Goal: Task Accomplishment & Management: Manage account settings

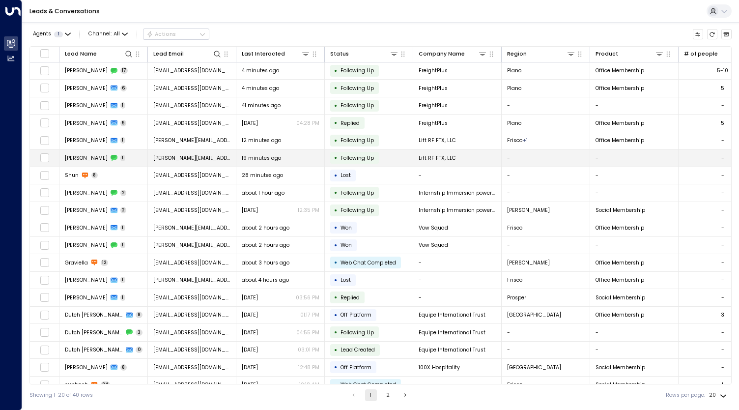
click at [297, 160] on div "19 minutes ago" at bounding box center [281, 157] width 78 height 7
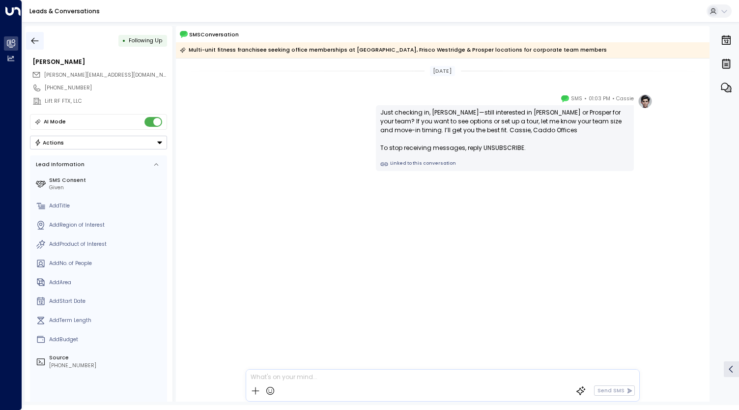
click at [33, 40] on icon "button" at bounding box center [34, 40] width 7 height 6
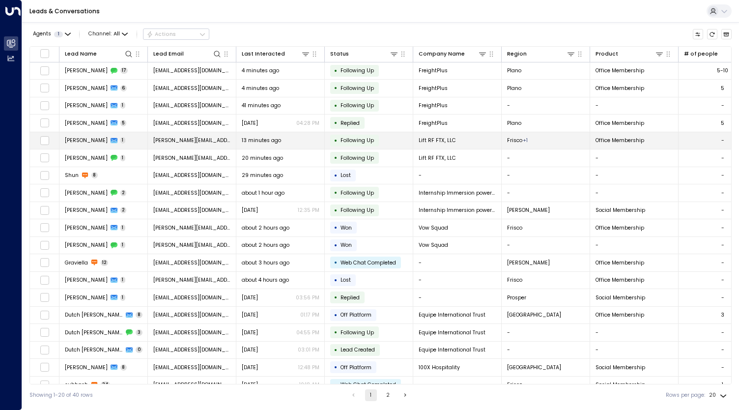
click at [88, 139] on span "[PERSON_NAME]" at bounding box center [86, 140] width 43 height 7
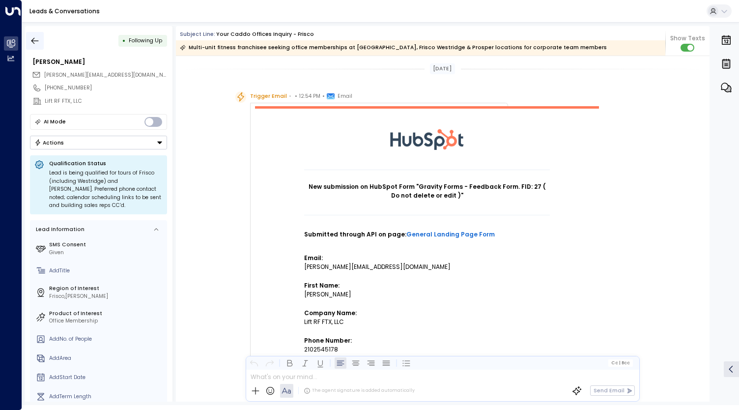
click at [36, 44] on icon "button" at bounding box center [35, 41] width 10 height 10
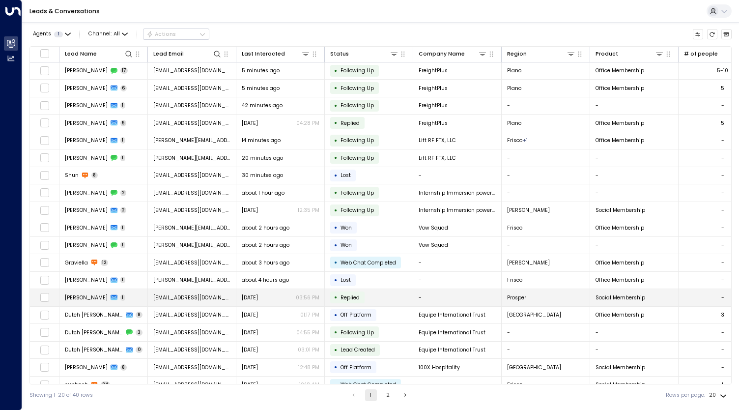
click at [137, 292] on td "[PERSON_NAME] 1" at bounding box center [103, 297] width 88 height 17
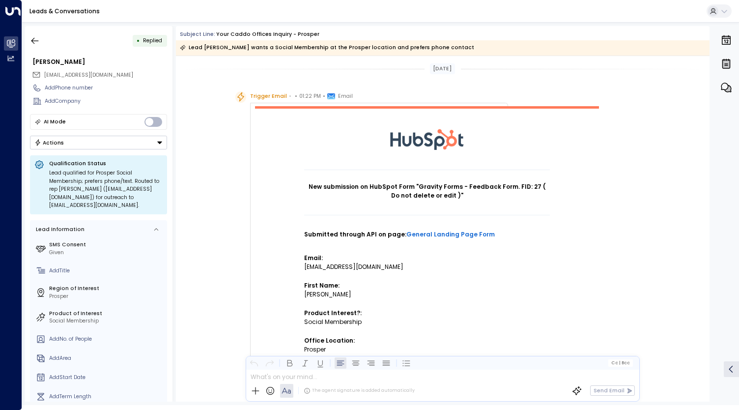
click at [99, 147] on button "Actions" at bounding box center [98, 143] width 137 height 14
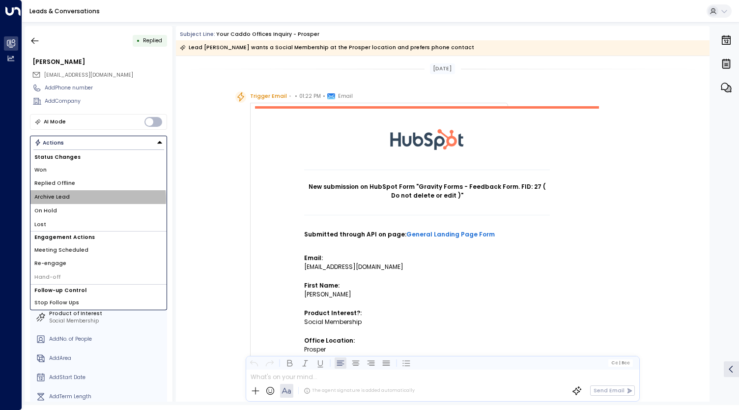
click at [76, 197] on li "Archive Lead" at bounding box center [98, 197] width 136 height 14
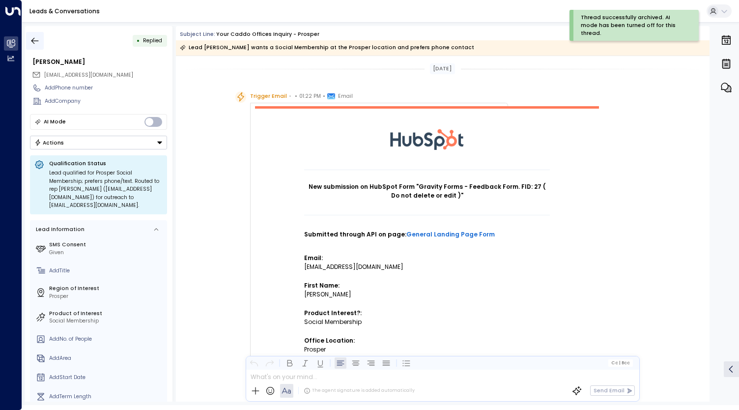
click at [32, 36] on icon "button" at bounding box center [35, 41] width 10 height 10
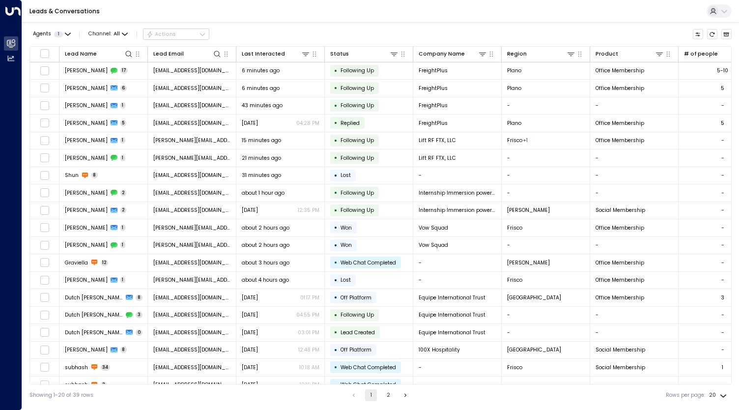
click at [712, 12] on icon at bounding box center [712, 11] width 7 height 8
click at [625, 13] on div at bounding box center [369, 205] width 739 height 410
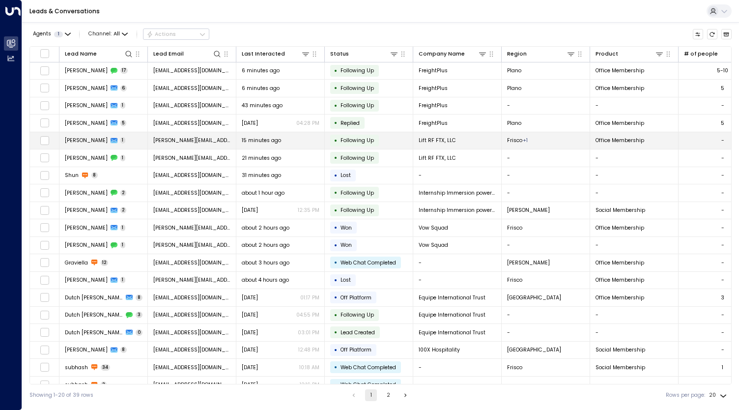
click at [282, 141] on div "15 minutes ago" at bounding box center [281, 140] width 78 height 7
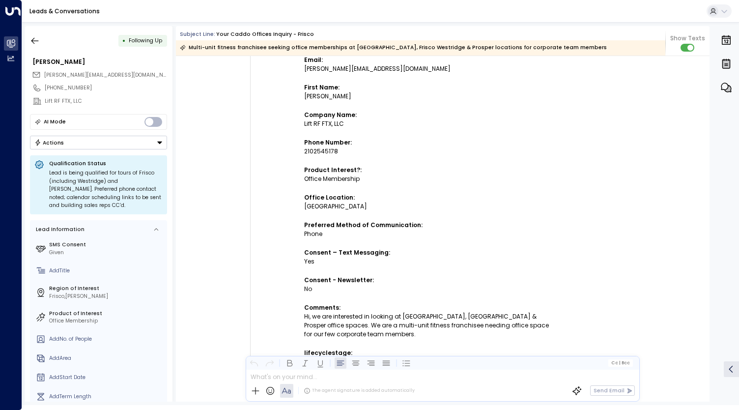
scroll to position [79, 0]
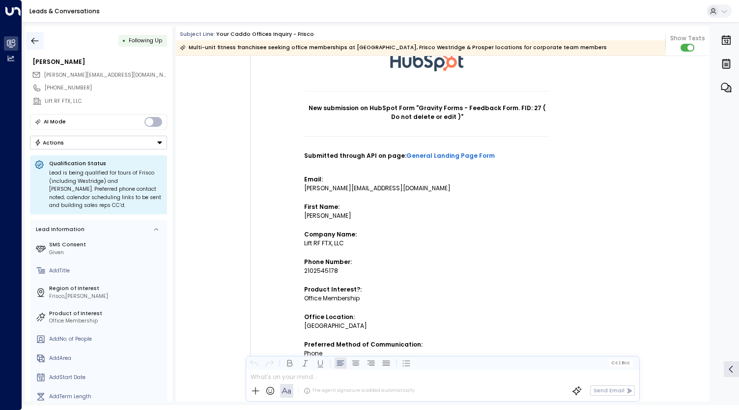
click at [35, 38] on icon "button" at bounding box center [35, 41] width 10 height 10
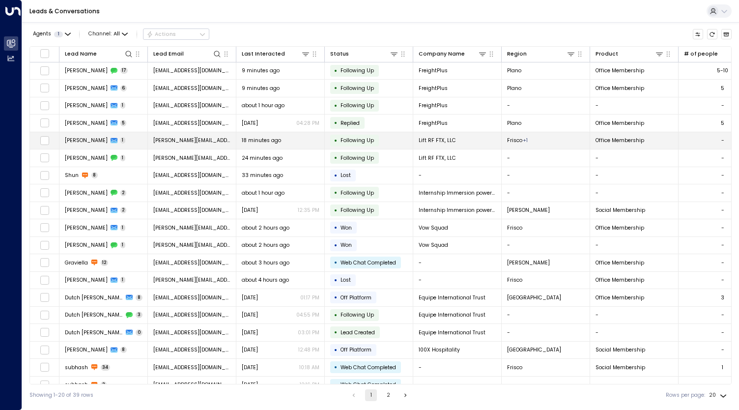
click at [176, 138] on span "[PERSON_NAME][EMAIL_ADDRESS][DOMAIN_NAME]" at bounding box center [192, 140] width 78 height 7
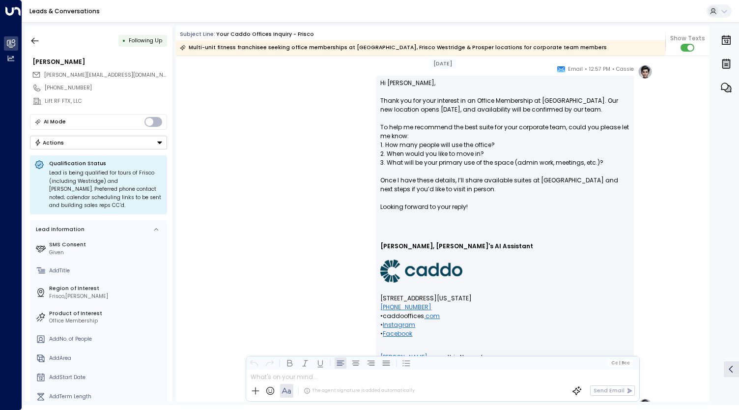
scroll to position [766, 0]
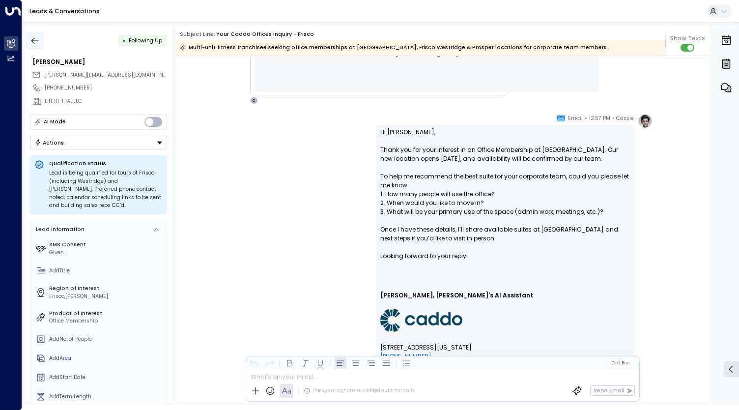
click at [37, 41] on icon "button" at bounding box center [34, 40] width 7 height 6
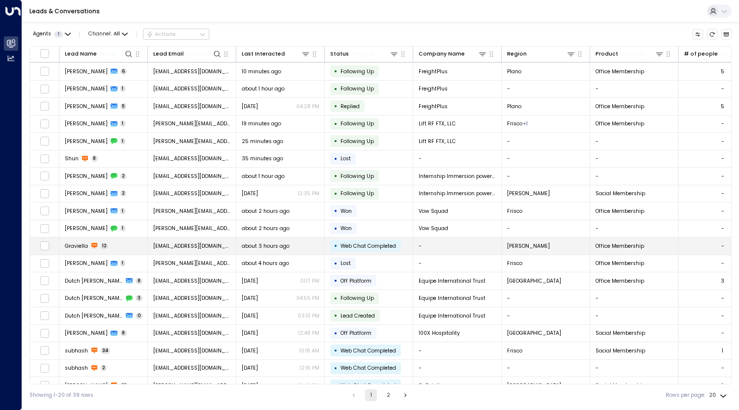
scroll to position [26, 0]
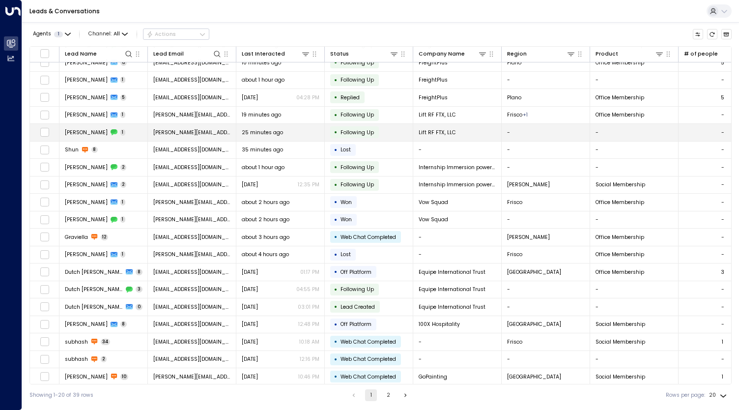
click at [300, 132] on div "25 minutes ago" at bounding box center [281, 132] width 78 height 7
